Goal: Task Accomplishment & Management: Manage account settings

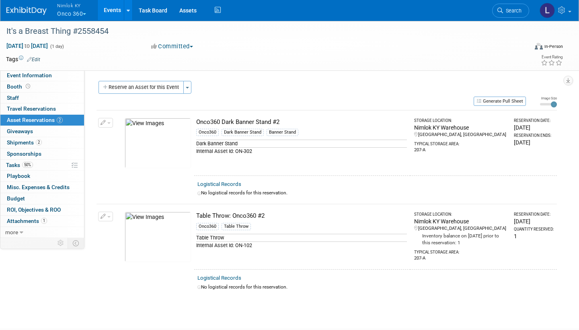
click at [109, 6] on link "Events" at bounding box center [112, 10] width 29 height 20
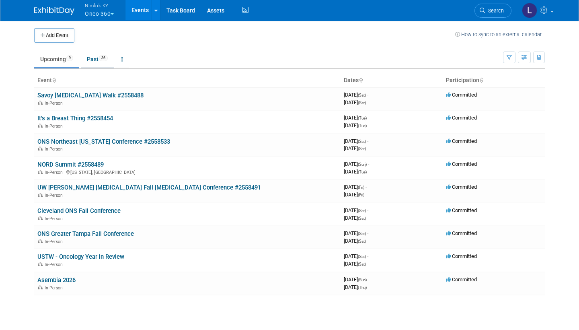
click at [100, 57] on link "Past 36" at bounding box center [97, 58] width 33 height 15
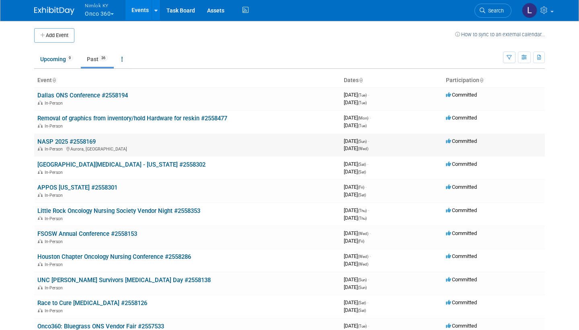
click at [83, 139] on link "NASP 2025 #2558169" at bounding box center [66, 141] width 58 height 7
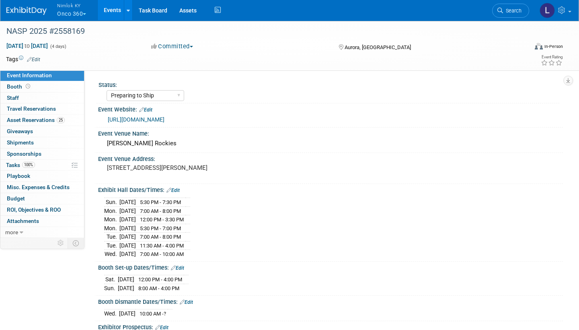
select select "Preparing to Ship"
click at [48, 119] on span "Asset Reservations 25" at bounding box center [36, 120] width 58 height 6
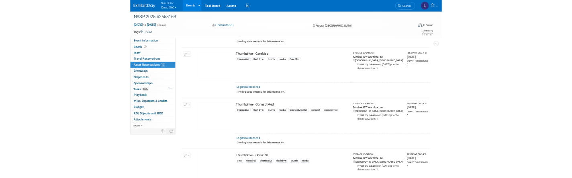
scroll to position [2086, 0]
